Goal: Book appointment/travel/reservation

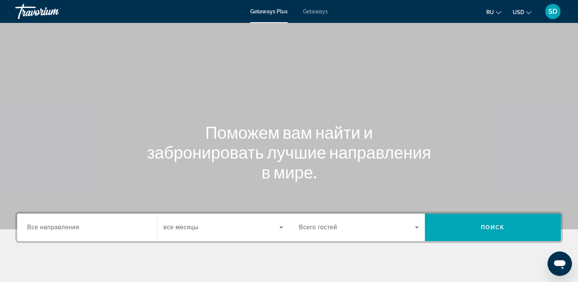
click at [93, 226] on input "Destination Все направления" at bounding box center [87, 227] width 120 height 9
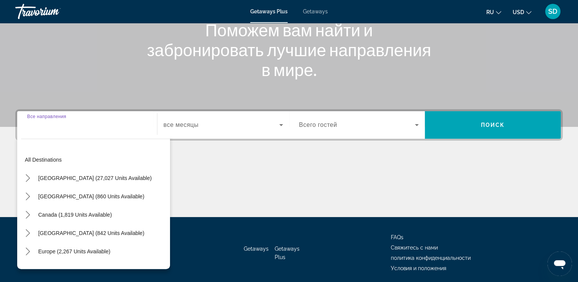
scroll to position [131, 0]
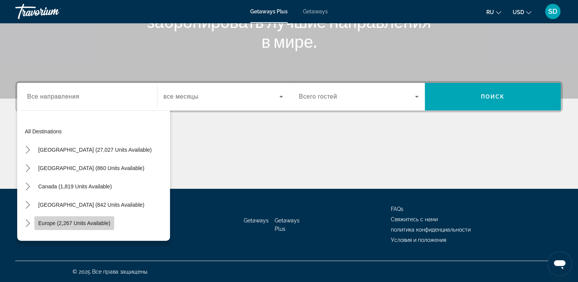
click at [90, 222] on span "Europe (2,267 units available)" at bounding box center [74, 223] width 72 height 6
type input "**********"
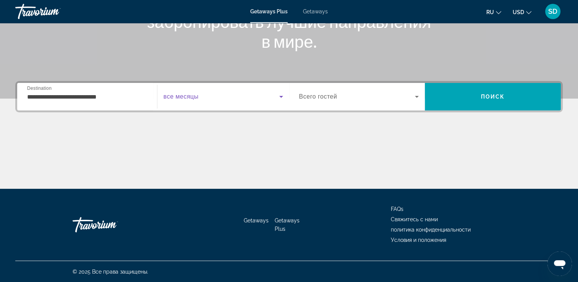
click at [209, 97] on span "Search widget" at bounding box center [222, 96] width 116 height 9
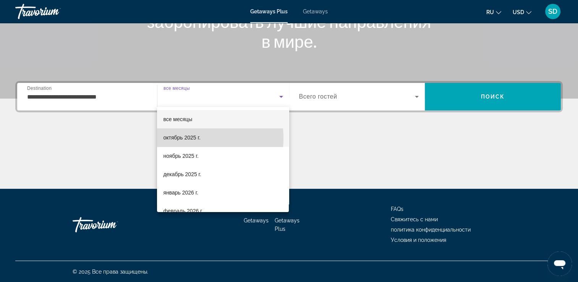
click at [187, 138] on span "октябрь 2025 г." at bounding box center [181, 137] width 37 height 9
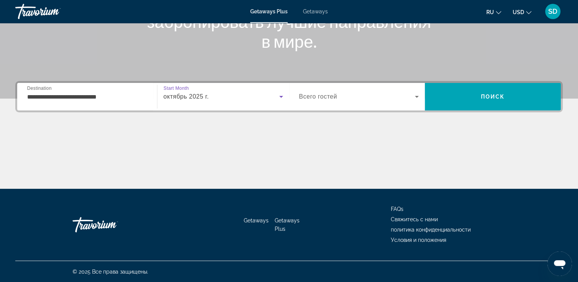
click at [365, 96] on span "Search widget" at bounding box center [357, 96] width 116 height 9
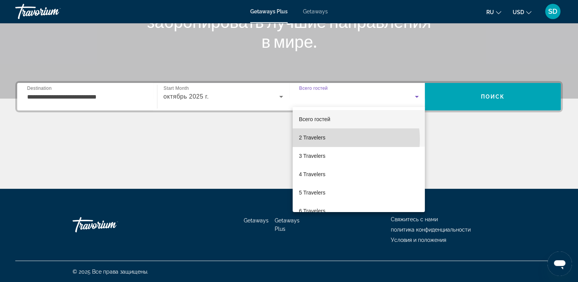
click at [333, 140] on mat-option "2 Travelers" at bounding box center [359, 137] width 132 height 18
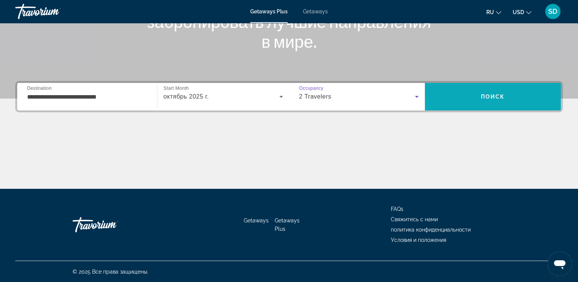
click at [469, 103] on span "Search" at bounding box center [493, 97] width 136 height 18
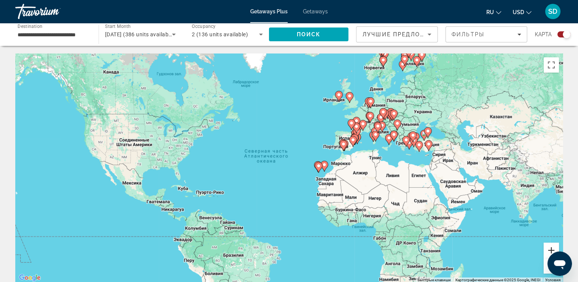
click at [549, 253] on button "Увеличить" at bounding box center [551, 250] width 15 height 15
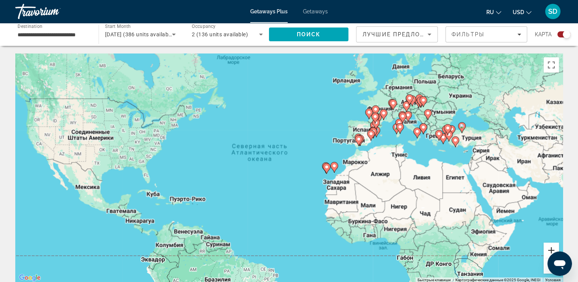
click at [549, 253] on button "Увеличить" at bounding box center [551, 250] width 15 height 15
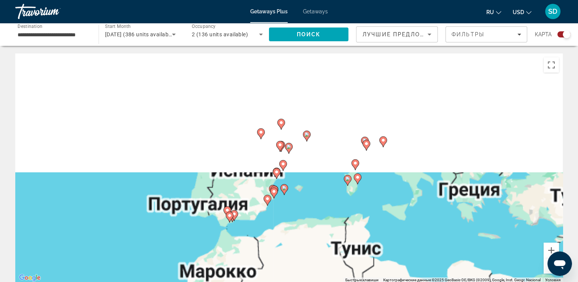
drag, startPoint x: 547, startPoint y: 123, endPoint x: 266, endPoint y: 248, distance: 307.8
click at [266, 248] on div "Чтобы активировать перетаскивание с помощью клавиатуры, нажмите Alt + Ввод. Пос…" at bounding box center [289, 168] width 548 height 229
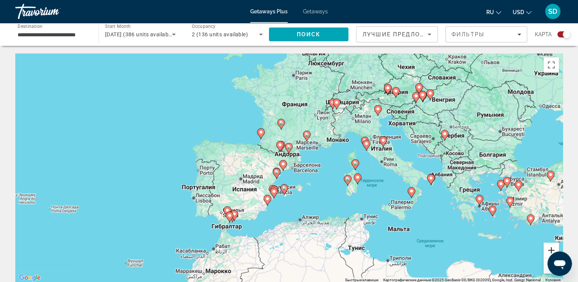
click at [552, 248] on button "Увеличить" at bounding box center [551, 250] width 15 height 15
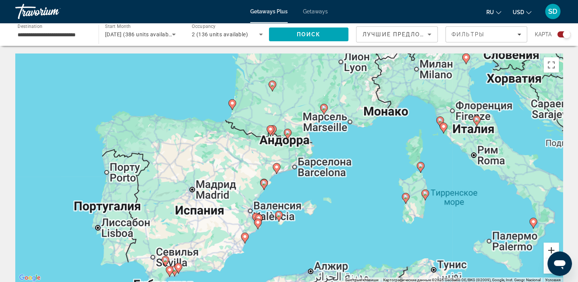
click at [552, 248] on button "Увеличить" at bounding box center [551, 250] width 15 height 15
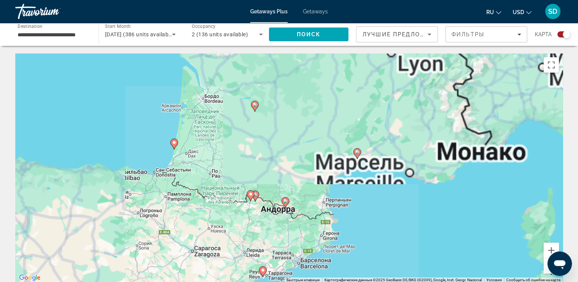
drag, startPoint x: 278, startPoint y: 78, endPoint x: 277, endPoint y: 176, distance: 97.9
click at [277, 176] on div "Чтобы активировать перетаскивание с помощью клавиатуры, нажмите Alt + Ввод. Пос…" at bounding box center [289, 168] width 548 height 229
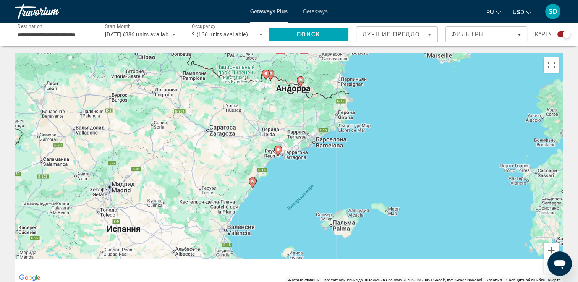
drag, startPoint x: 307, startPoint y: 225, endPoint x: 322, endPoint y: 103, distance: 122.8
click at [322, 103] on div "Чтобы активировать перетаскивание с помощью клавиатуры, нажмите Alt + Ввод. Пос…" at bounding box center [289, 168] width 548 height 229
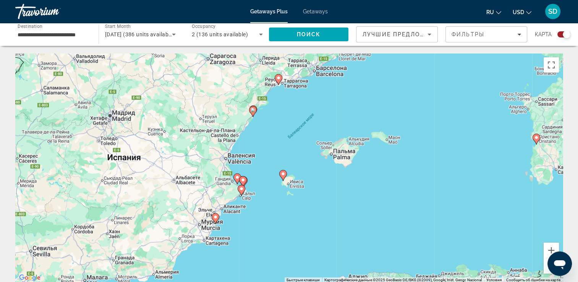
drag, startPoint x: 302, startPoint y: 200, endPoint x: 302, endPoint y: 125, distance: 74.9
click at [302, 125] on div "Чтобы активировать перетаскивание с помощью клавиатуры, нажмите Alt + Ввод. Пос…" at bounding box center [289, 168] width 548 height 229
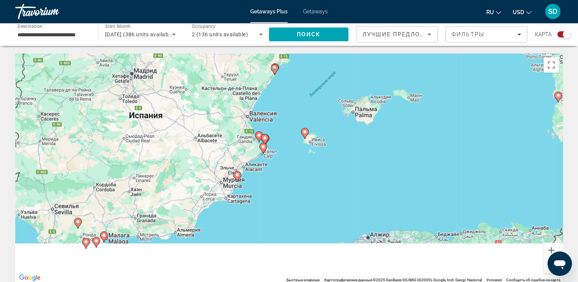
drag, startPoint x: 310, startPoint y: 226, endPoint x: 332, endPoint y: 183, distance: 48.2
click at [332, 183] on div "Чтобы активировать перетаскивание с помощью клавиатуры, нажмите Alt + Ввод. Пос…" at bounding box center [289, 168] width 548 height 229
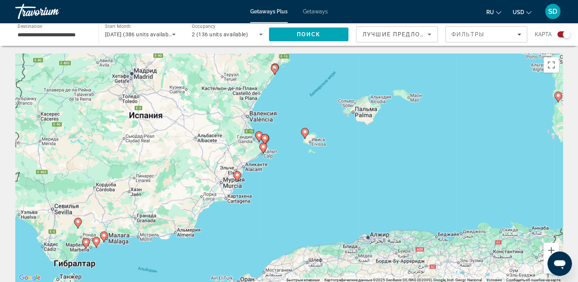
click at [547, 268] on button "Уменьшить" at bounding box center [551, 265] width 15 height 15
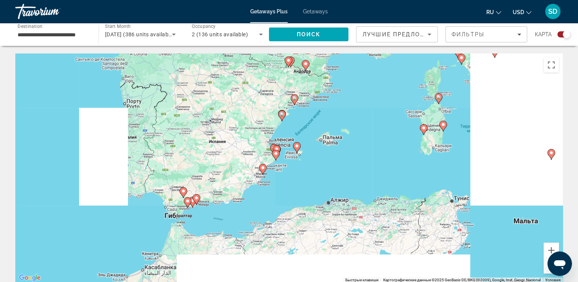
click at [546, 267] on button "Уменьшить" at bounding box center [551, 265] width 15 height 15
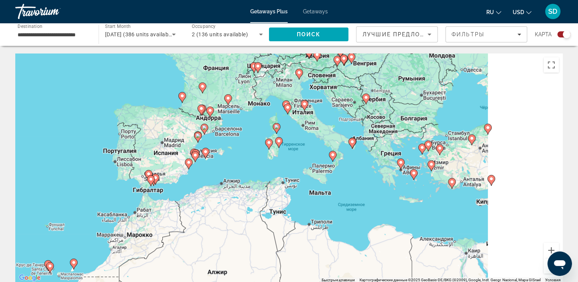
drag, startPoint x: 404, startPoint y: 161, endPoint x: 313, endPoint y: 159, distance: 90.6
click at [313, 159] on div "Чтобы активировать перетаскивание с помощью клавиатуры, нажмите Alt + Ввод. Пос…" at bounding box center [289, 168] width 548 height 229
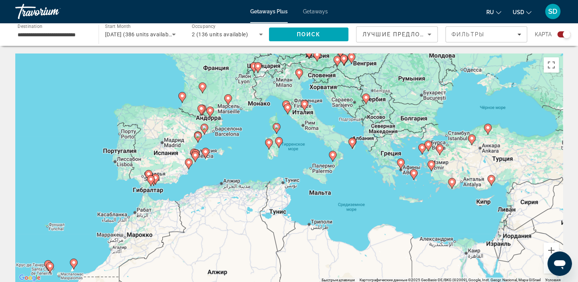
click at [547, 265] on button "Уменьшить" at bounding box center [551, 265] width 15 height 15
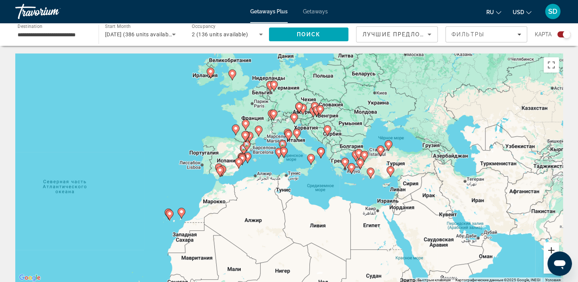
click at [555, 249] on button "Увеличить" at bounding box center [551, 250] width 15 height 15
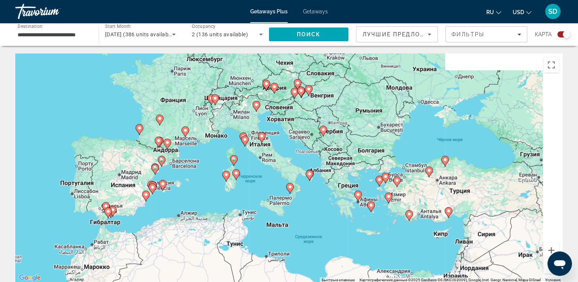
drag, startPoint x: 463, startPoint y: 120, endPoint x: 413, endPoint y: 161, distance: 64.9
click at [415, 159] on div "Чтобы активировать перетаскивание с помощью клавиатуры, нажмите Alt + Ввод. Пос…" at bounding box center [289, 168] width 548 height 229
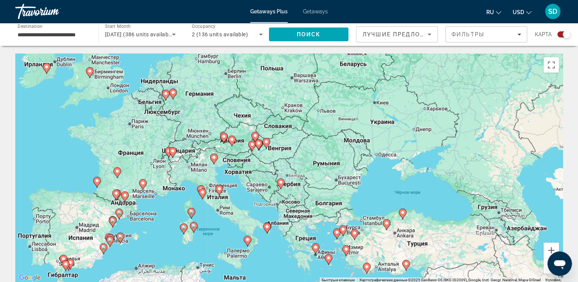
drag, startPoint x: 385, startPoint y: 70, endPoint x: 350, endPoint y: 115, distance: 57.3
click at [350, 115] on div "Чтобы активировать перетаскивание с помощью клавиатуры, нажмите Alt + Ввод. Пос…" at bounding box center [289, 168] width 548 height 229
